Goal: Transaction & Acquisition: Purchase product/service

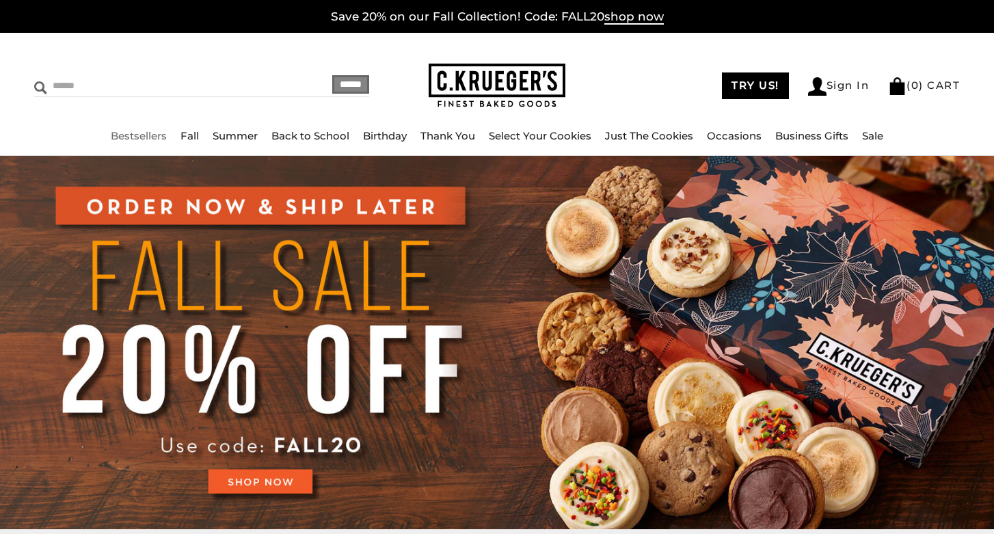
click at [82, 79] on input "Search" at bounding box center [143, 85] width 218 height 21
type input "****"
click at [332, 75] on input "******" at bounding box center [350, 84] width 37 height 18
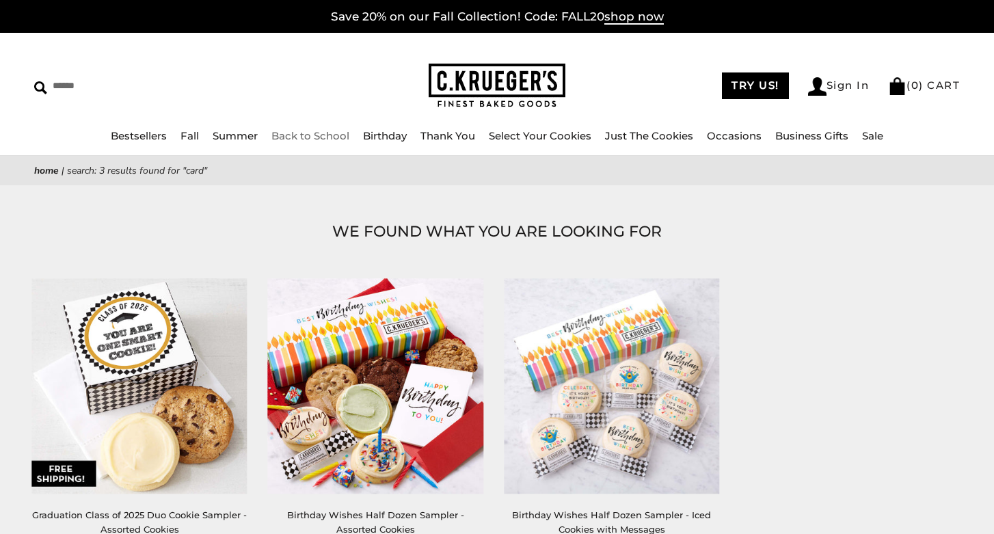
click at [294, 132] on link "Back to School" at bounding box center [310, 135] width 78 height 13
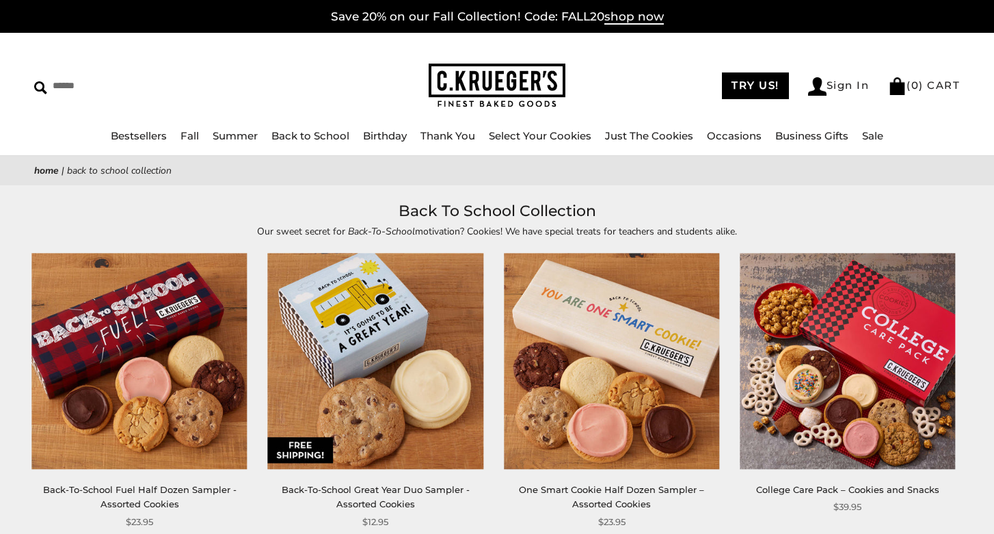
click at [360, 374] on img at bounding box center [375, 361] width 215 height 215
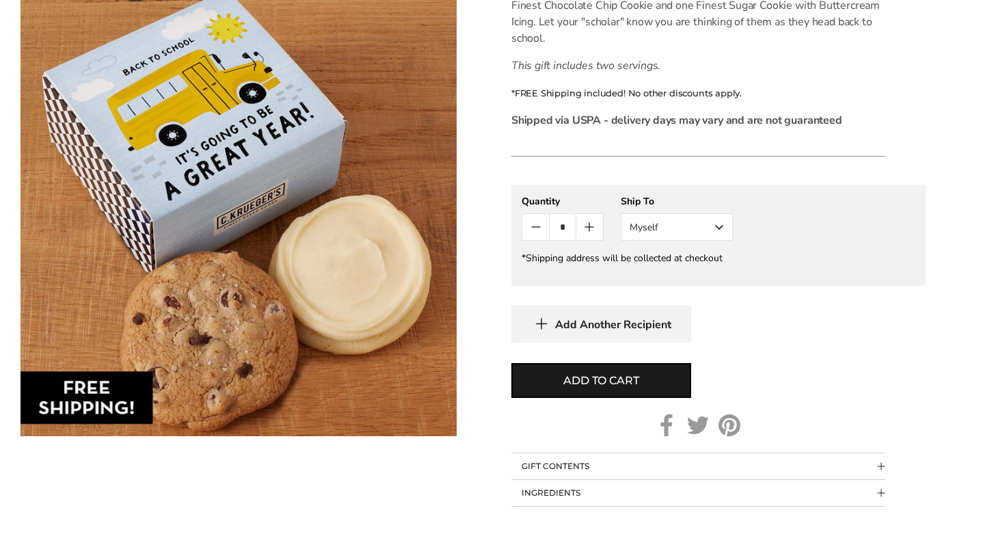
scroll to position [425, 0]
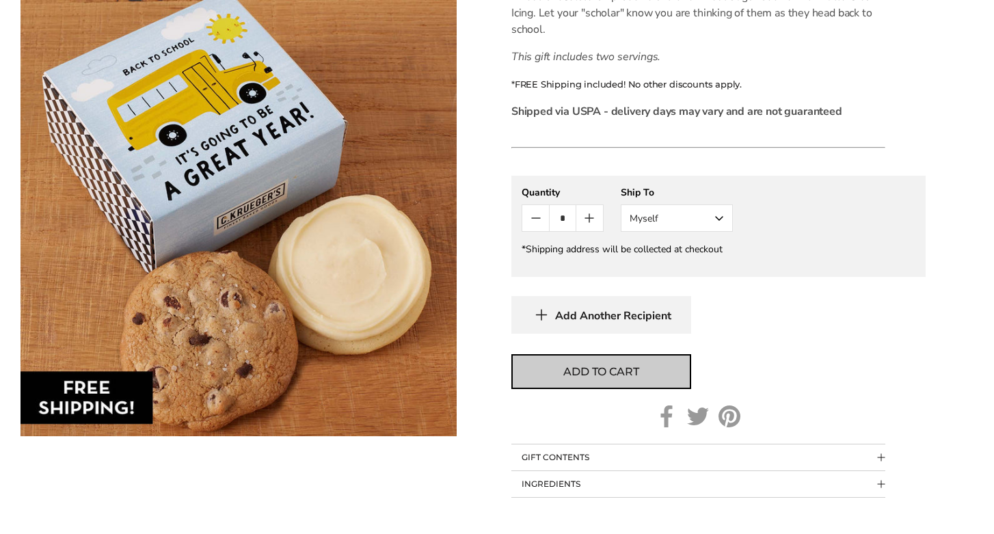
click at [584, 373] on span "Add to cart" at bounding box center [600, 372] width 75 height 16
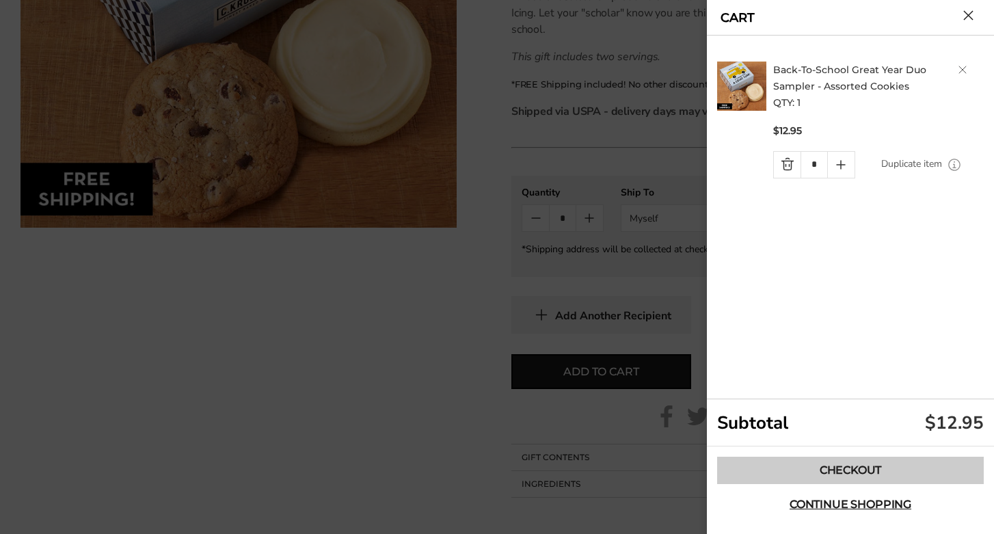
click at [771, 468] on link "Checkout" at bounding box center [850, 470] width 267 height 27
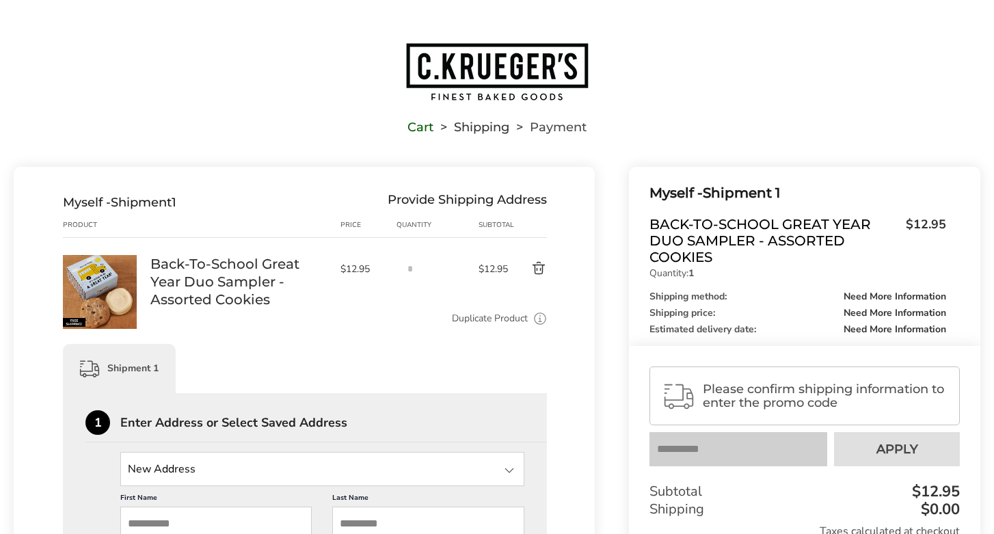
click at [343, 467] on input "State" at bounding box center [322, 469] width 404 height 34
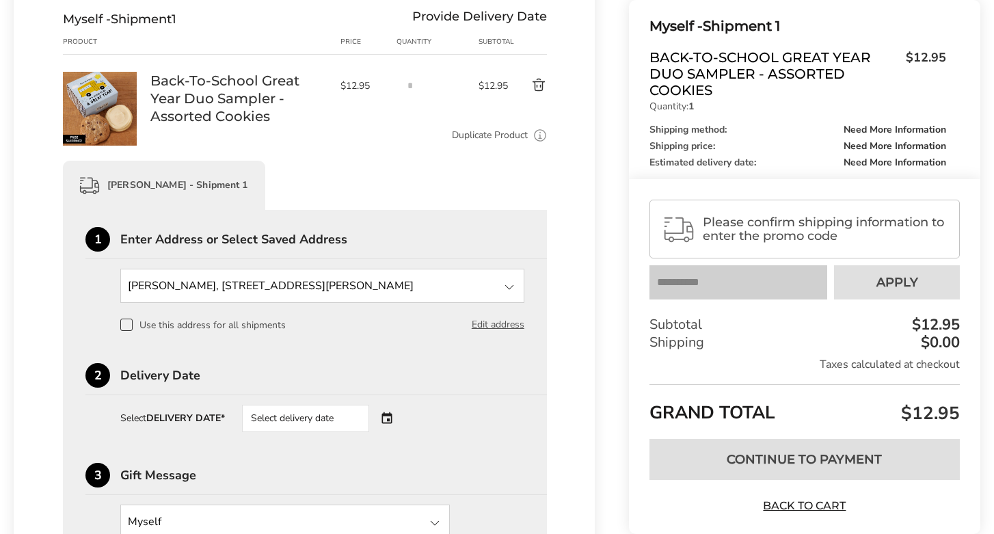
scroll to position [187, 0]
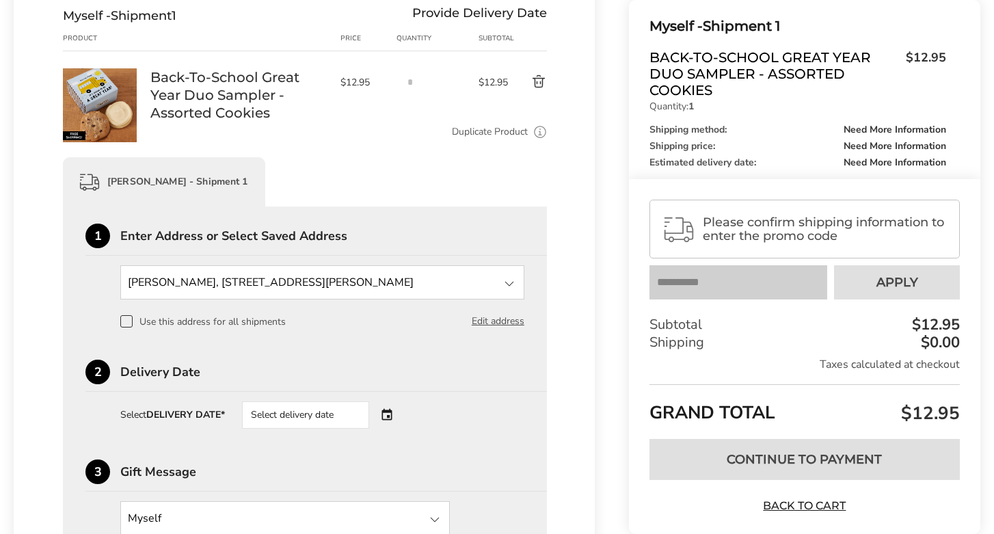
click at [288, 406] on div "Select delivery date" at bounding box center [305, 414] width 127 height 27
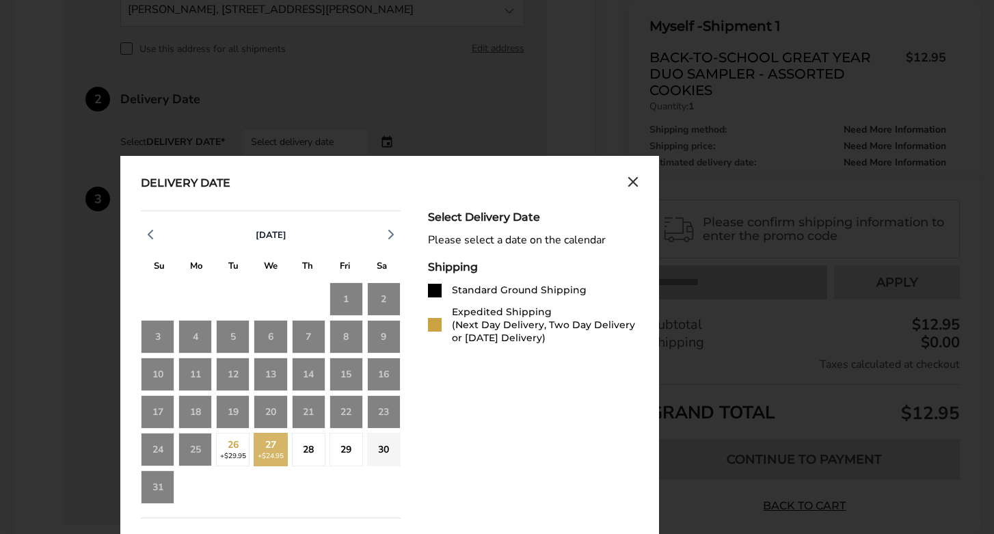
scroll to position [511, 0]
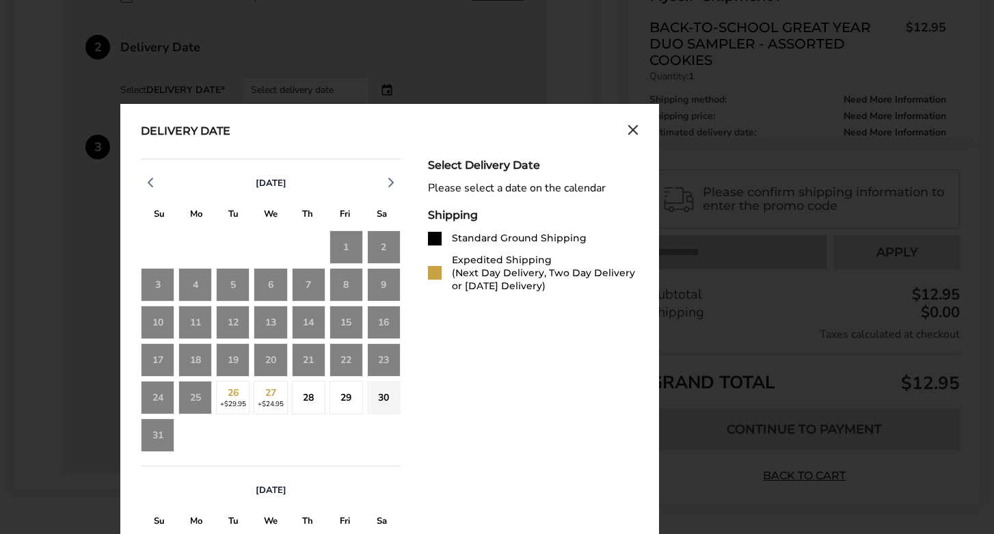
click at [345, 245] on div "1" at bounding box center [347, 247] width 34 height 34
click at [345, 394] on div "29" at bounding box center [347, 398] width 34 height 34
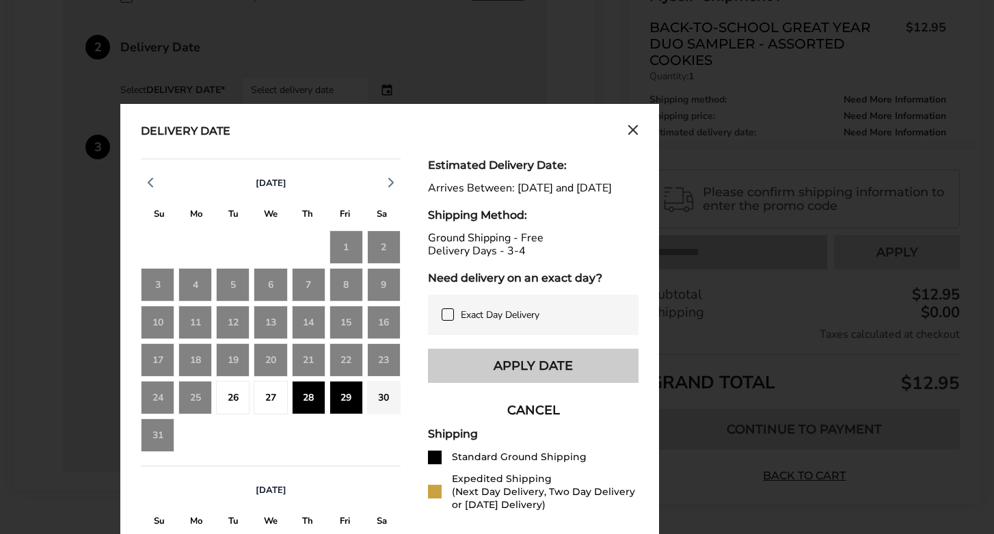
click at [498, 379] on button "Apply Date" at bounding box center [533, 366] width 211 height 34
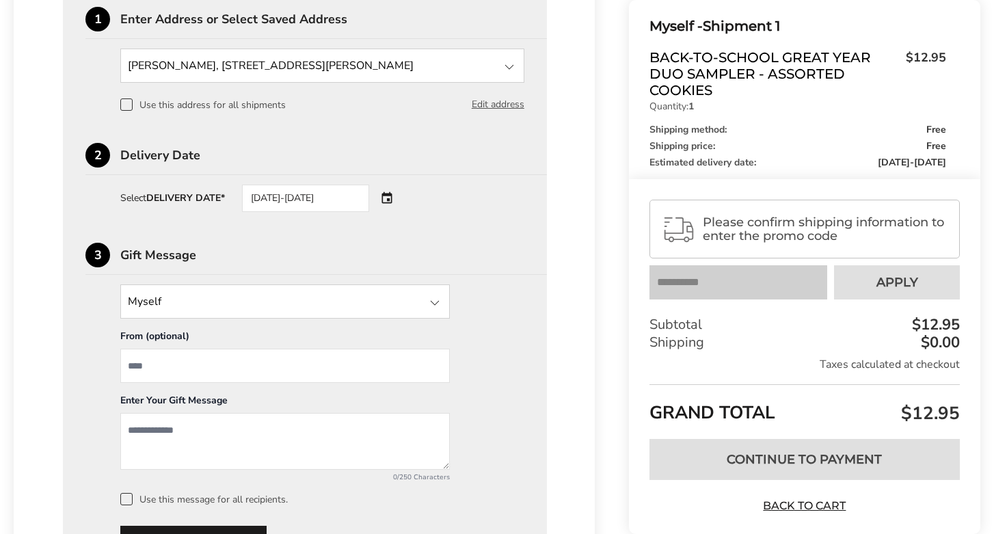
scroll to position [404, 0]
click at [359, 308] on input "State" at bounding box center [285, 301] width 330 height 34
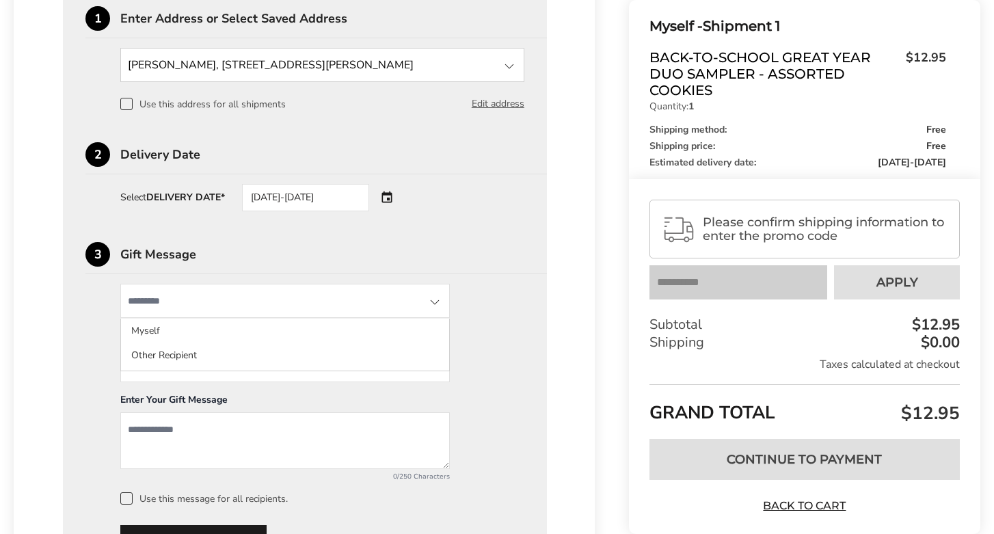
click at [359, 308] on input "State" at bounding box center [285, 301] width 330 height 34
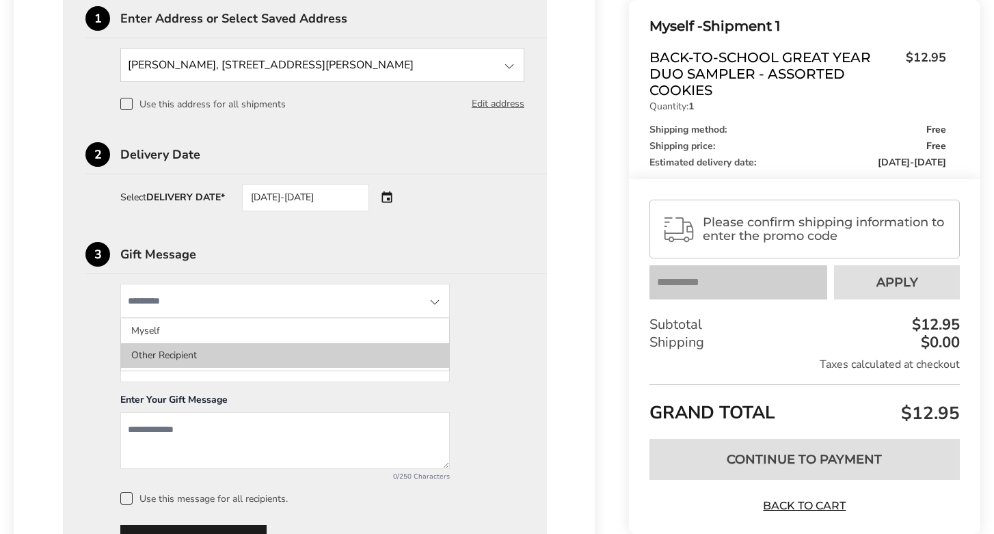
click at [178, 357] on li "Other Recipient" at bounding box center [285, 355] width 328 height 25
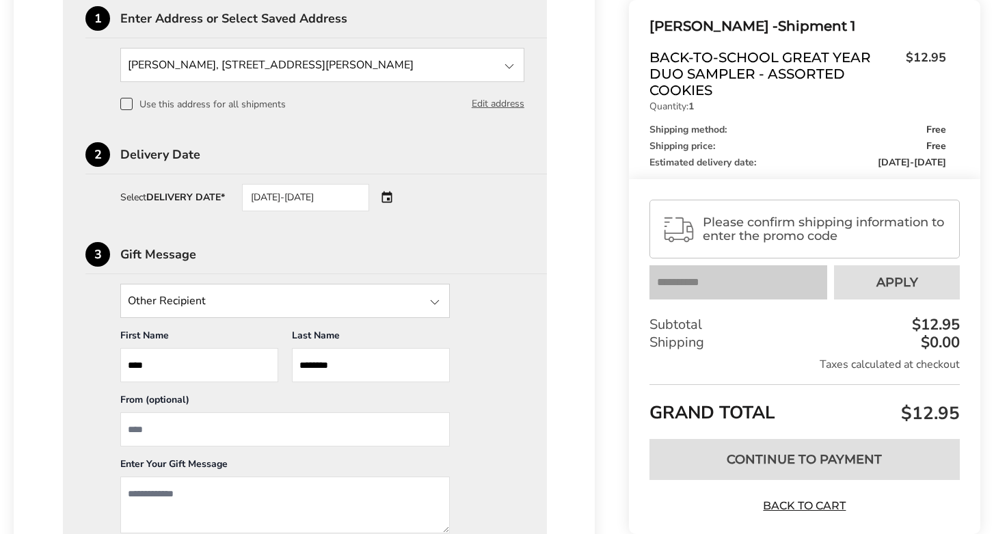
click at [203, 440] on input "From" at bounding box center [285, 429] width 330 height 34
type input "*********"
click at [165, 503] on textarea "Add a message" at bounding box center [285, 505] width 330 height 57
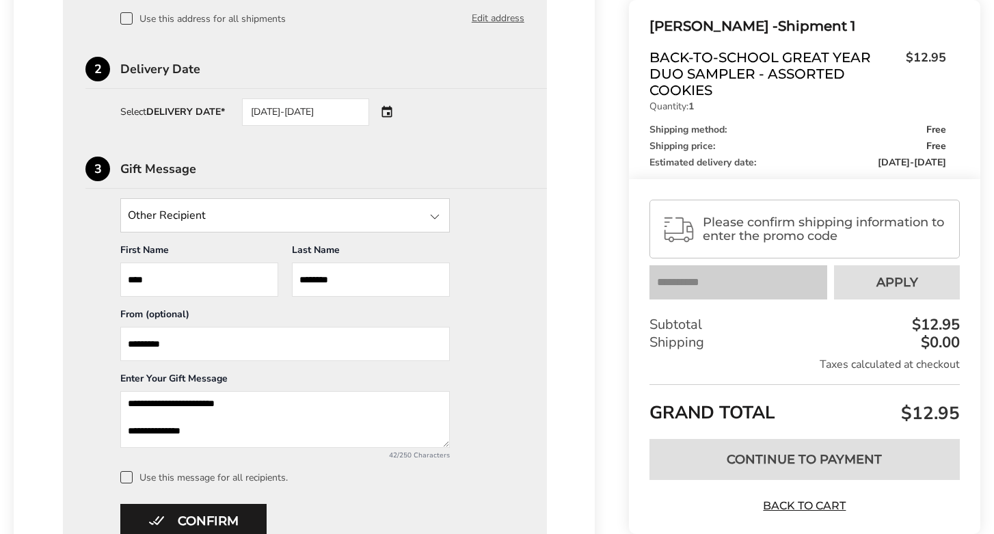
scroll to position [621, 0]
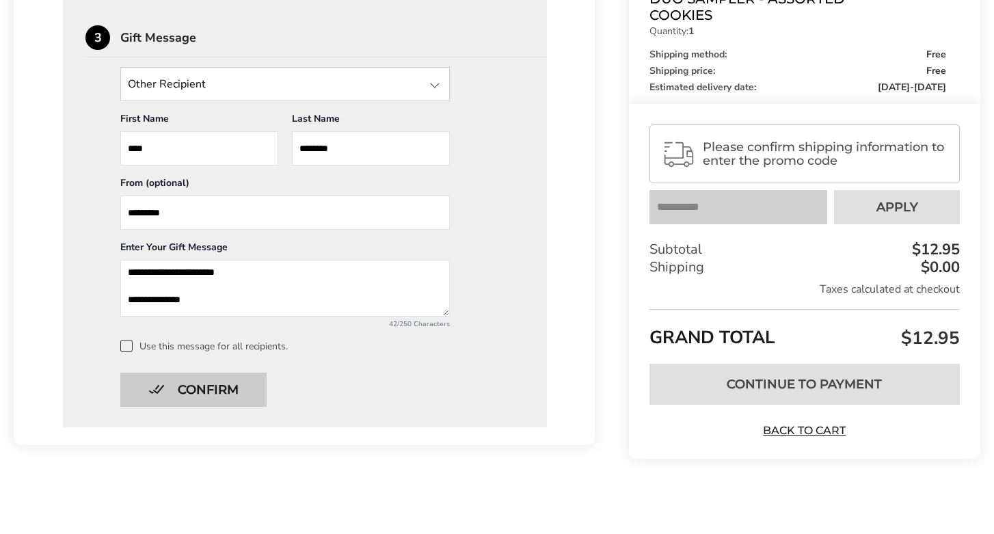
type textarea "**********"
click at [230, 387] on button "Confirm" at bounding box center [193, 390] width 146 height 34
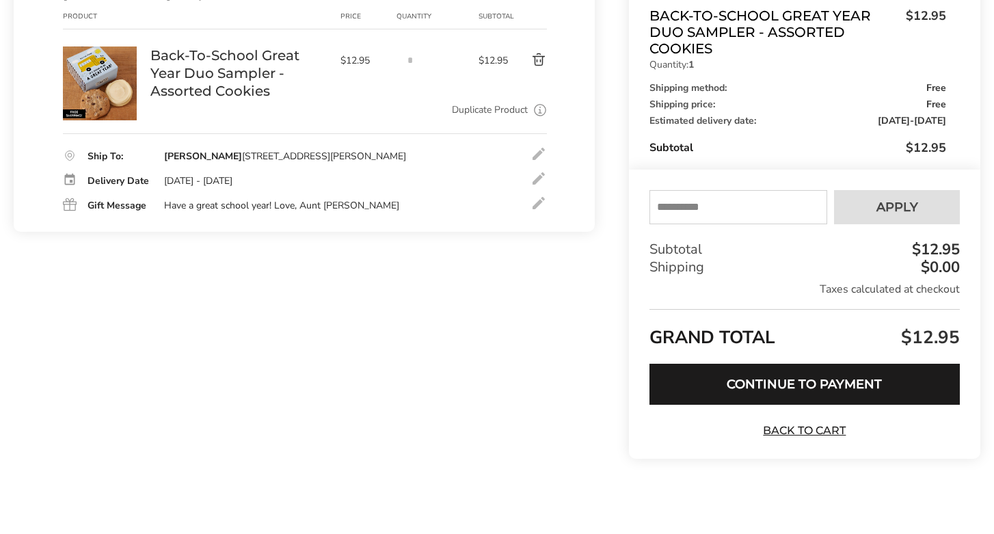
scroll to position [209, 0]
click at [717, 388] on button "Continue to Payment" at bounding box center [805, 384] width 310 height 41
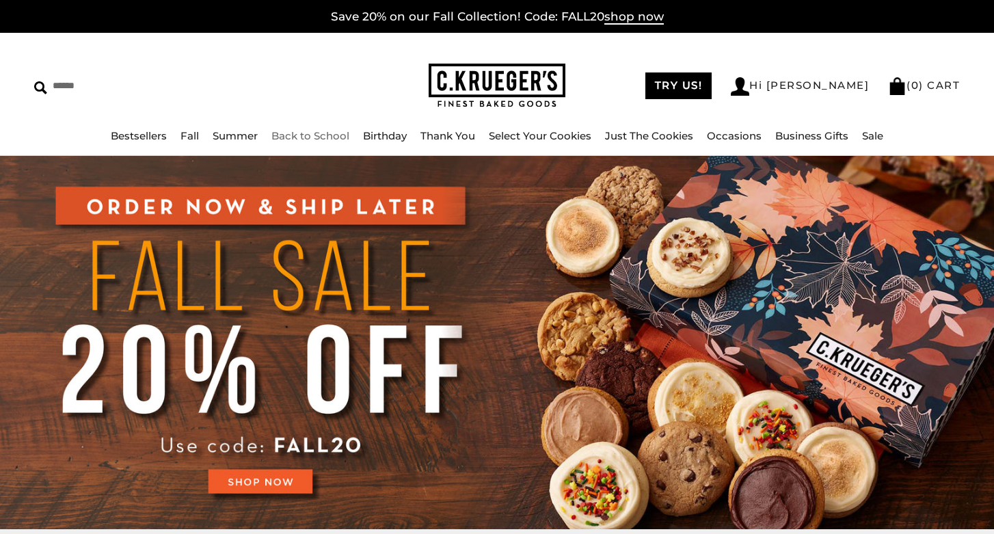
click at [313, 132] on link "Back to School" at bounding box center [310, 135] width 78 height 13
